Goal: Information Seeking & Learning: Learn about a topic

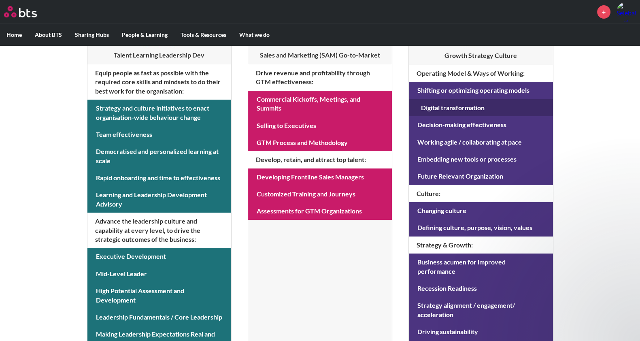
scroll to position [251, 0]
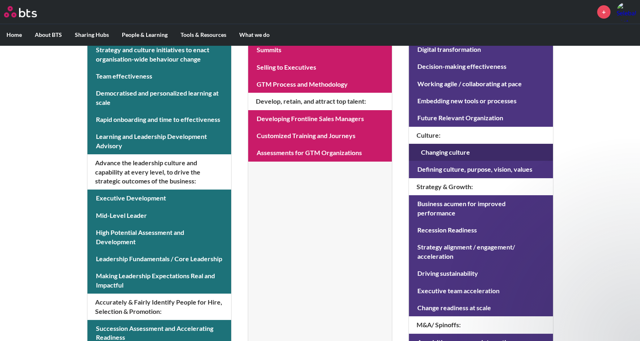
click at [440, 151] on link at bounding box center [481, 152] width 144 height 17
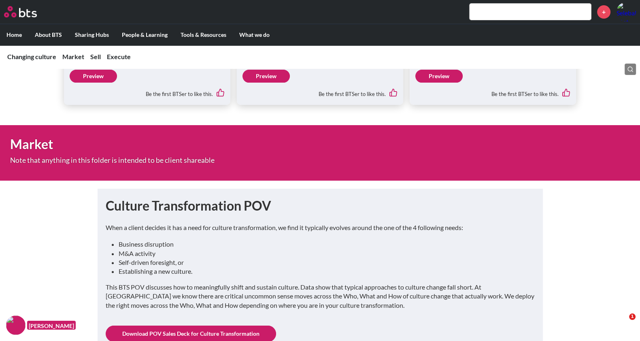
scroll to position [354, 0]
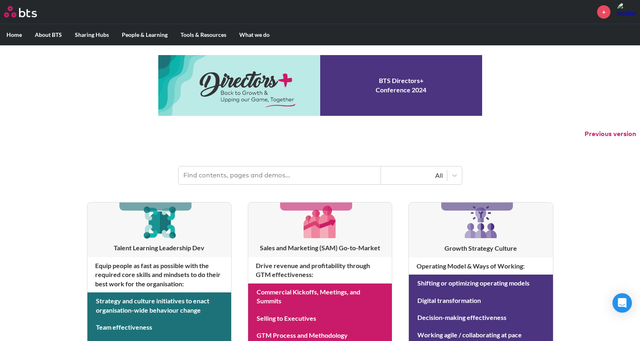
scroll to position [251, 0]
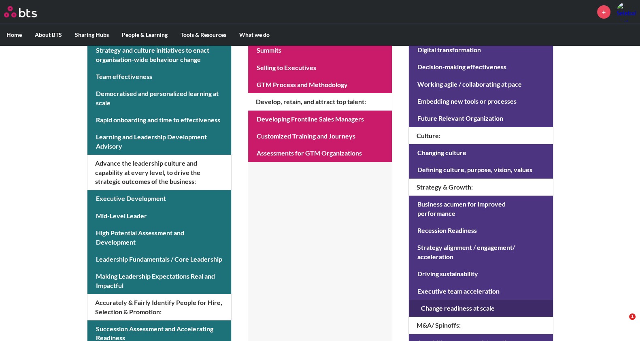
click at [446, 299] on link at bounding box center [481, 307] width 144 height 17
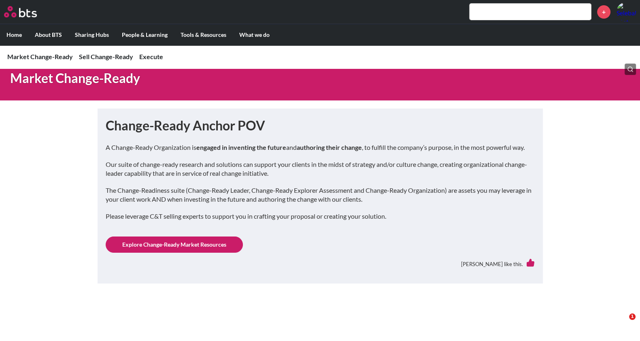
scroll to position [202, 0]
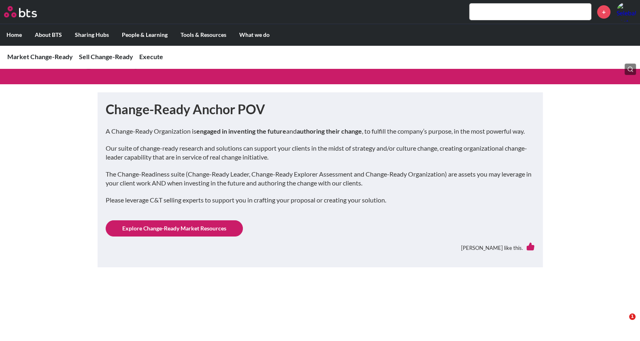
click at [172, 223] on link "Explore Change-Ready Market Resources" at bounding box center [174, 228] width 137 height 16
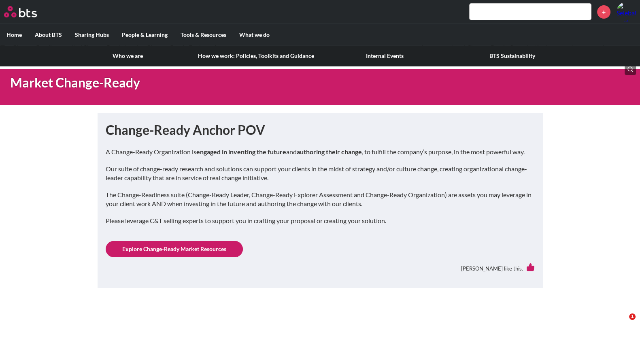
scroll to position [152, 0]
